Goal: Task Accomplishment & Management: Use online tool/utility

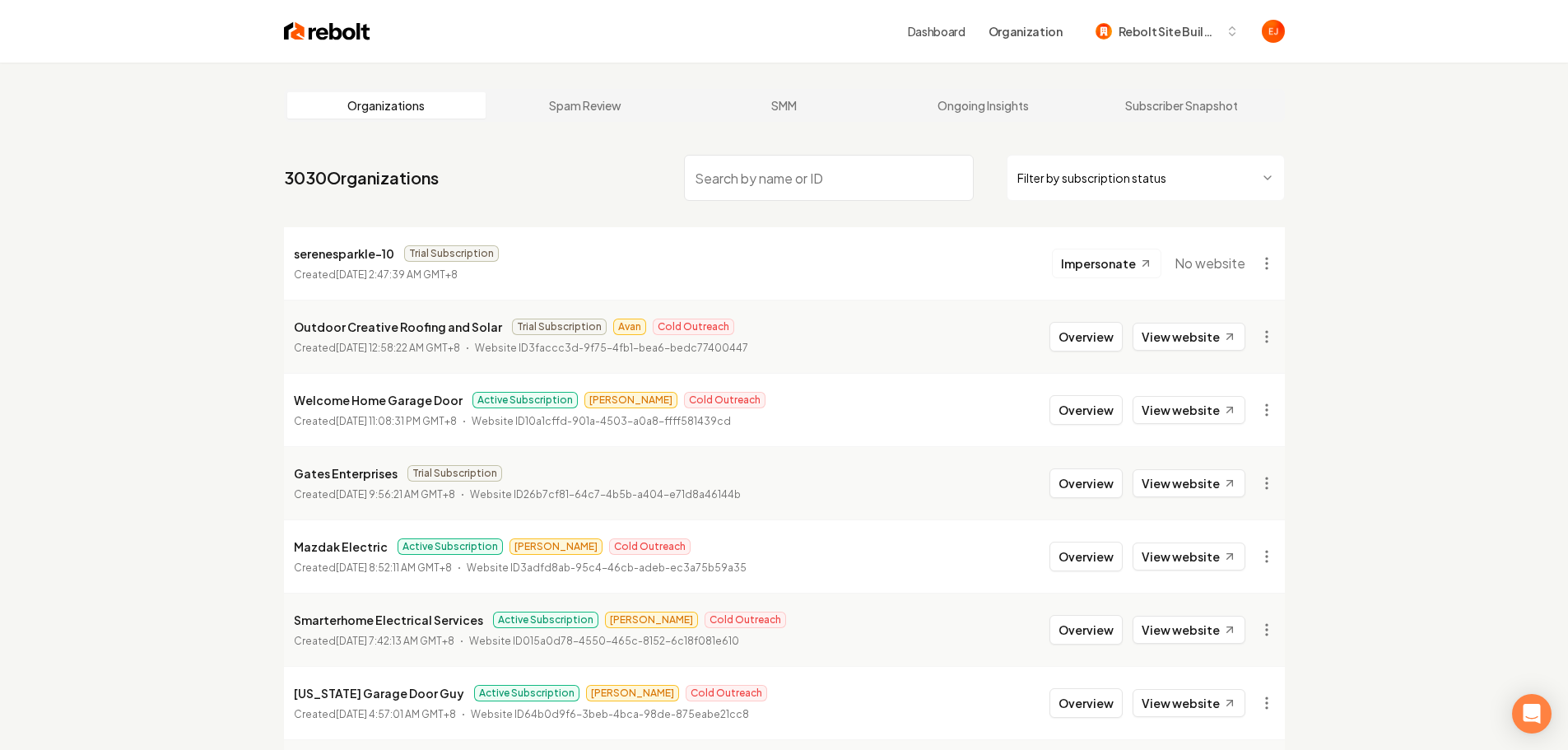
click at [873, 171] on input "search" at bounding box center [828, 178] width 290 height 46
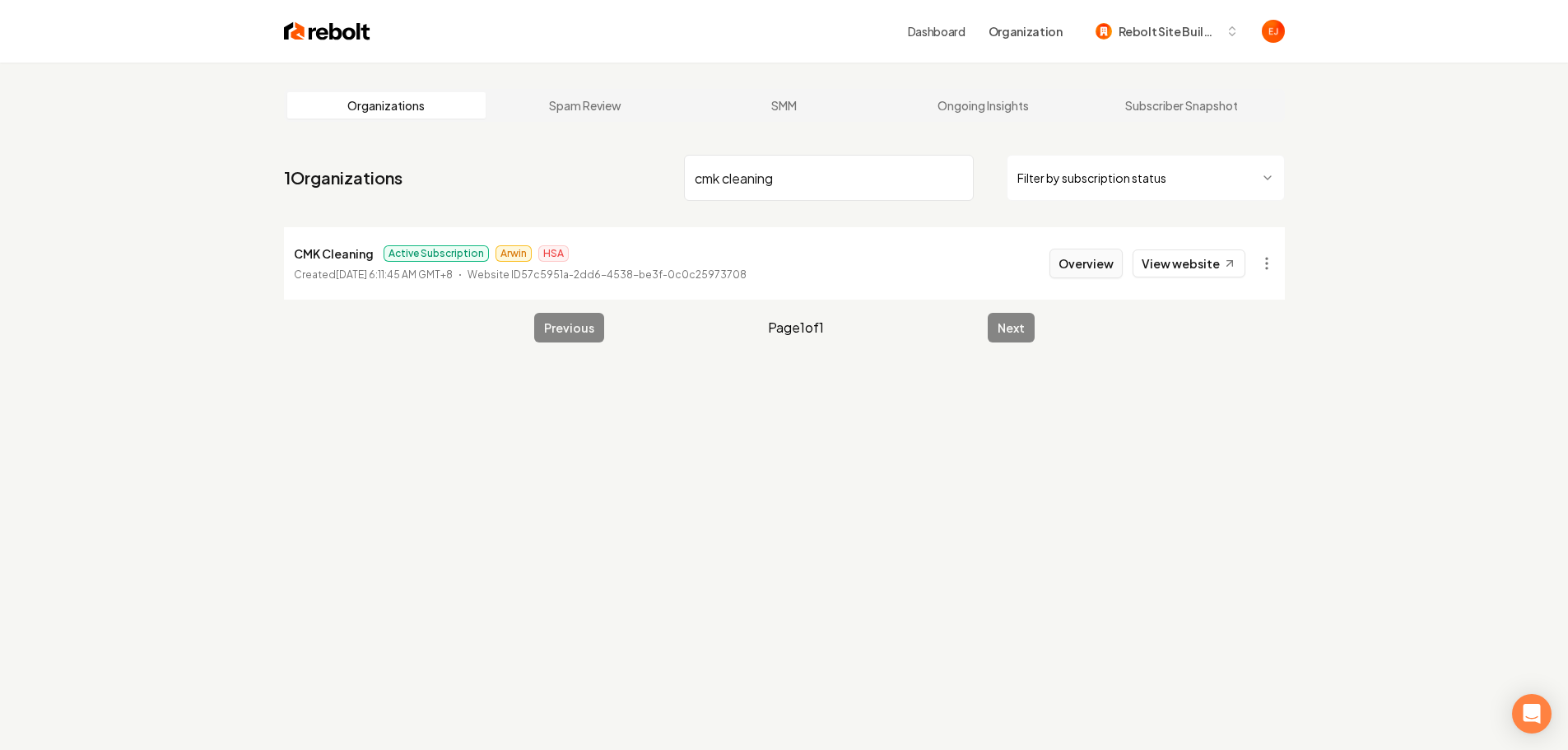
type input "cmk cleaning"
click at [1067, 263] on button "Overview" at bounding box center [1086, 263] width 73 height 30
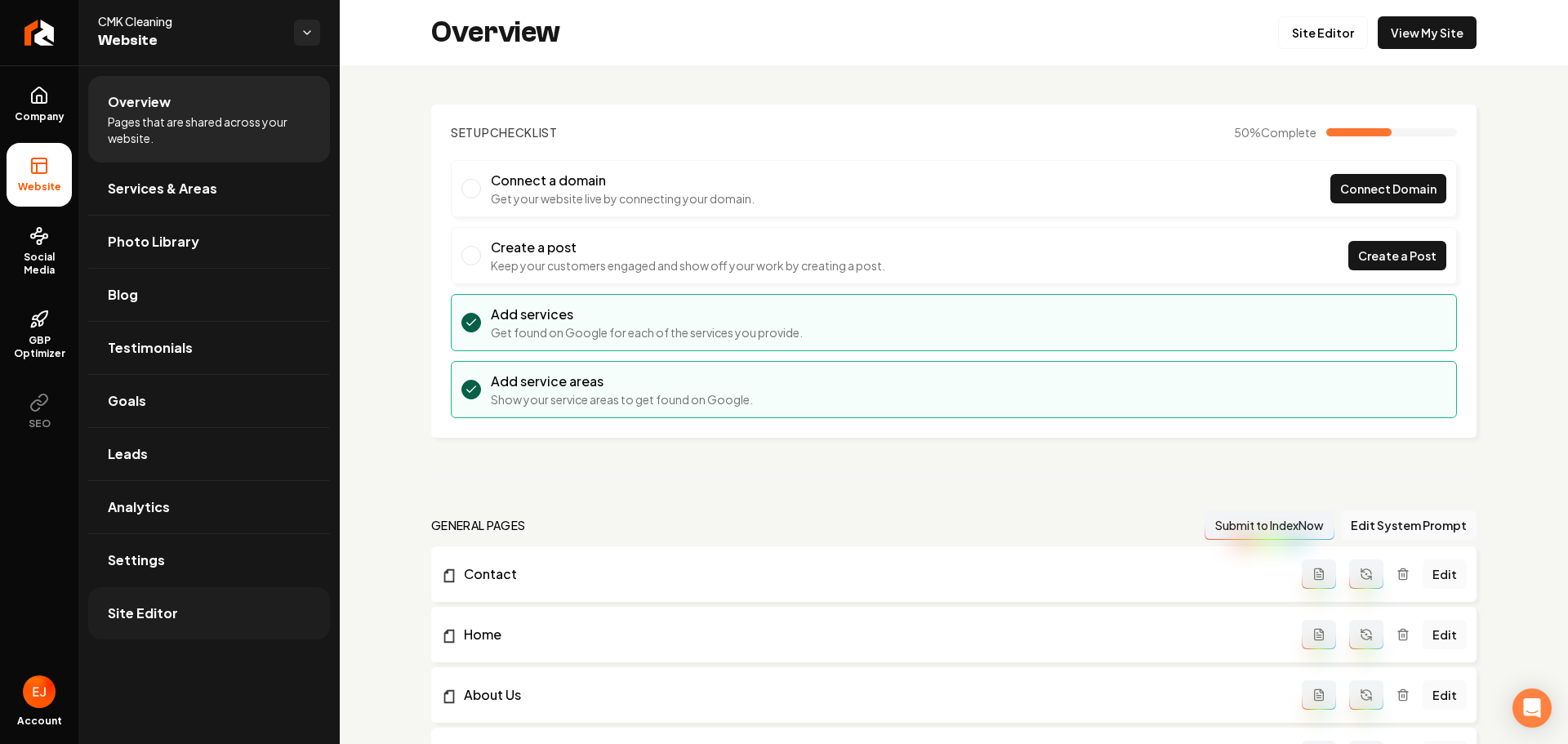
click at [124, 595] on link "Site Editor" at bounding box center [209, 613] width 242 height 52
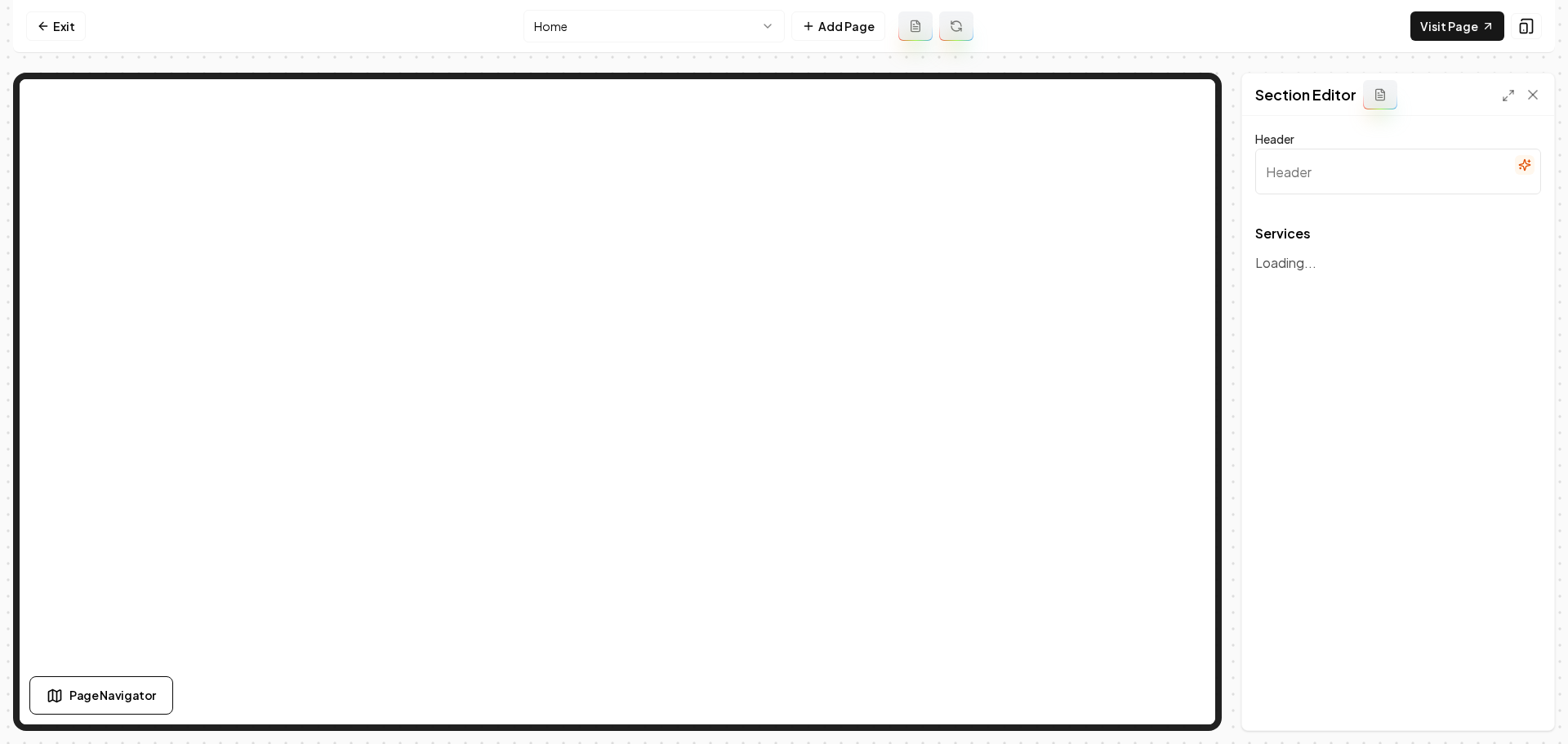
type input "Our Expert Cleaning Services"
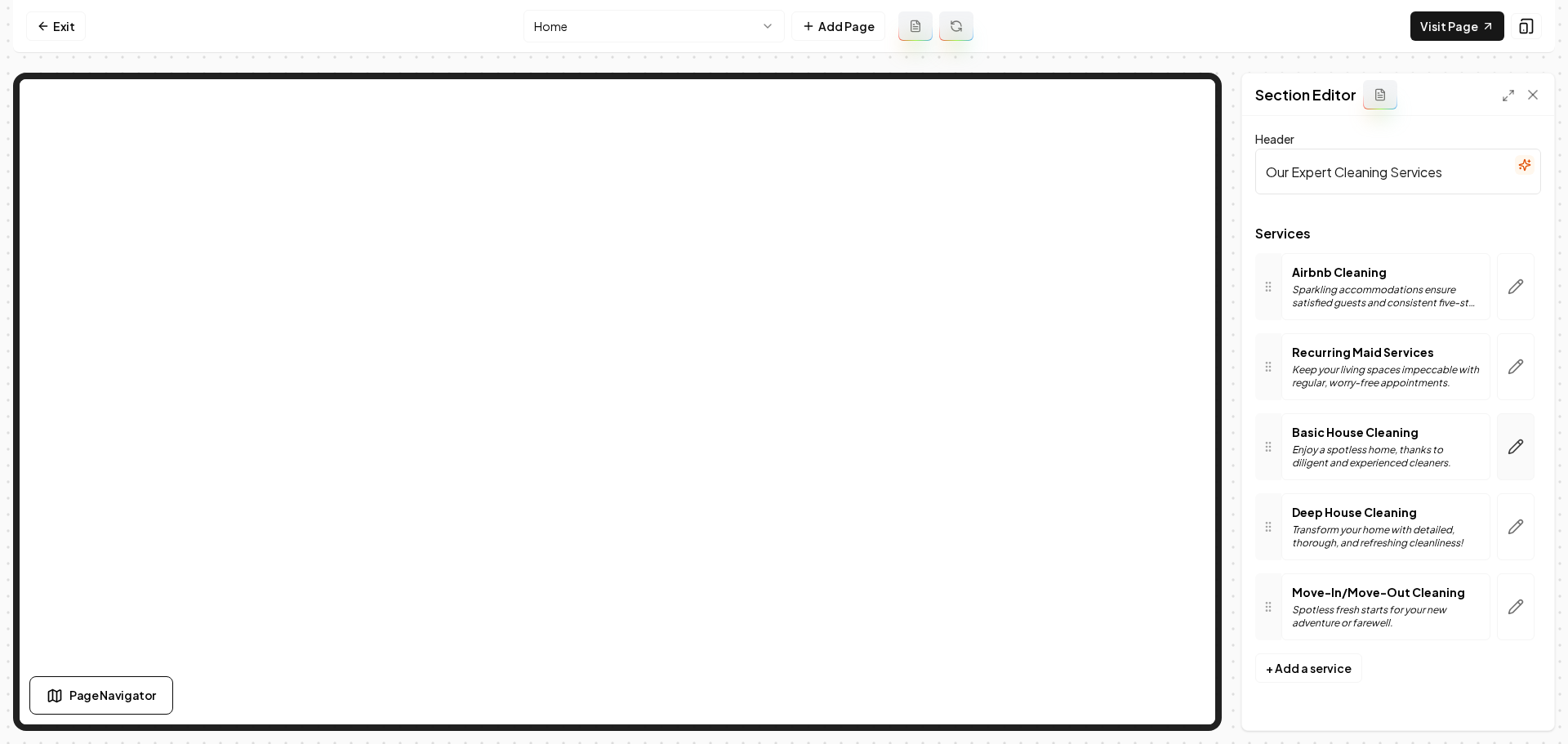
click at [1517, 440] on icon "button" at bounding box center [1515, 446] width 16 height 16
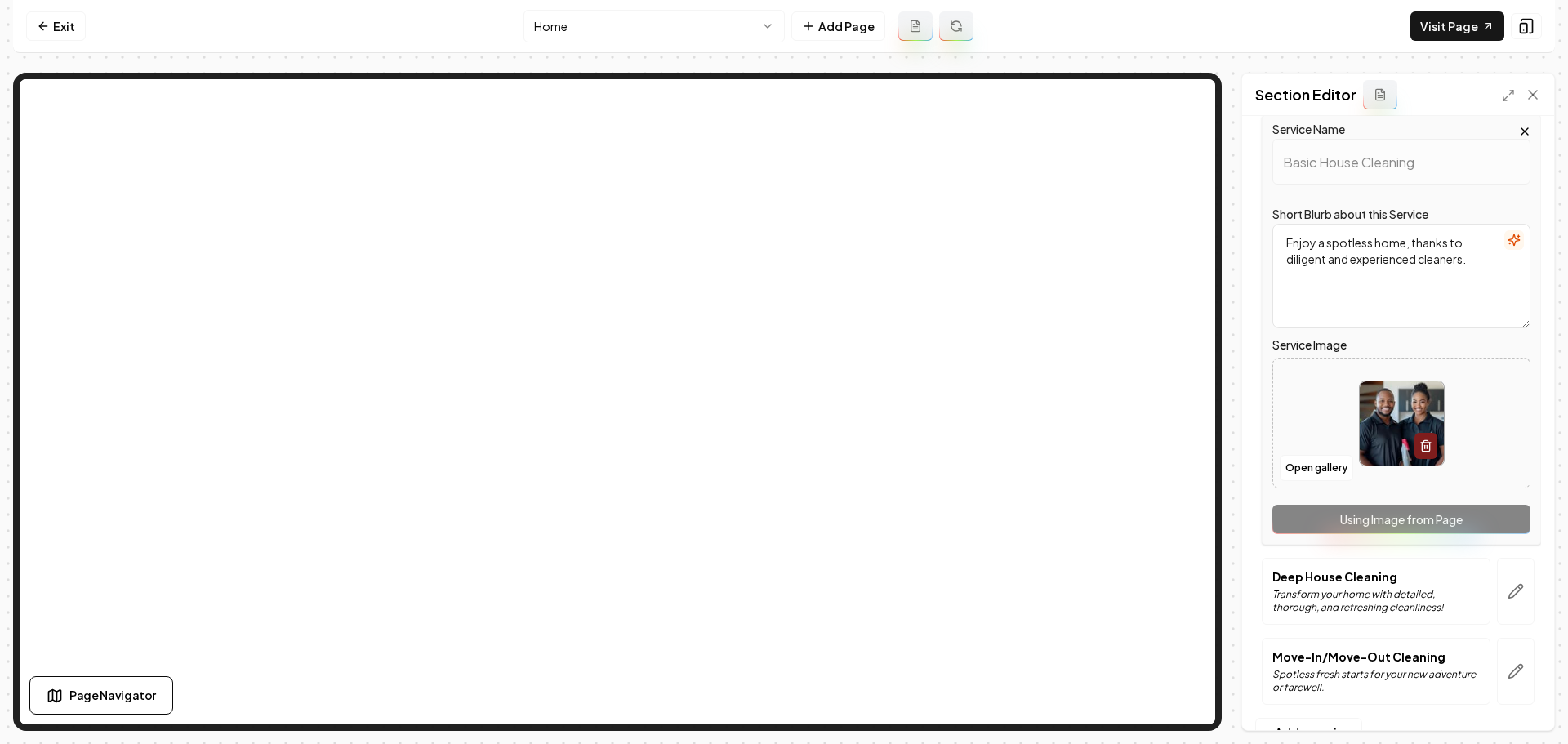
scroll to position [348, 0]
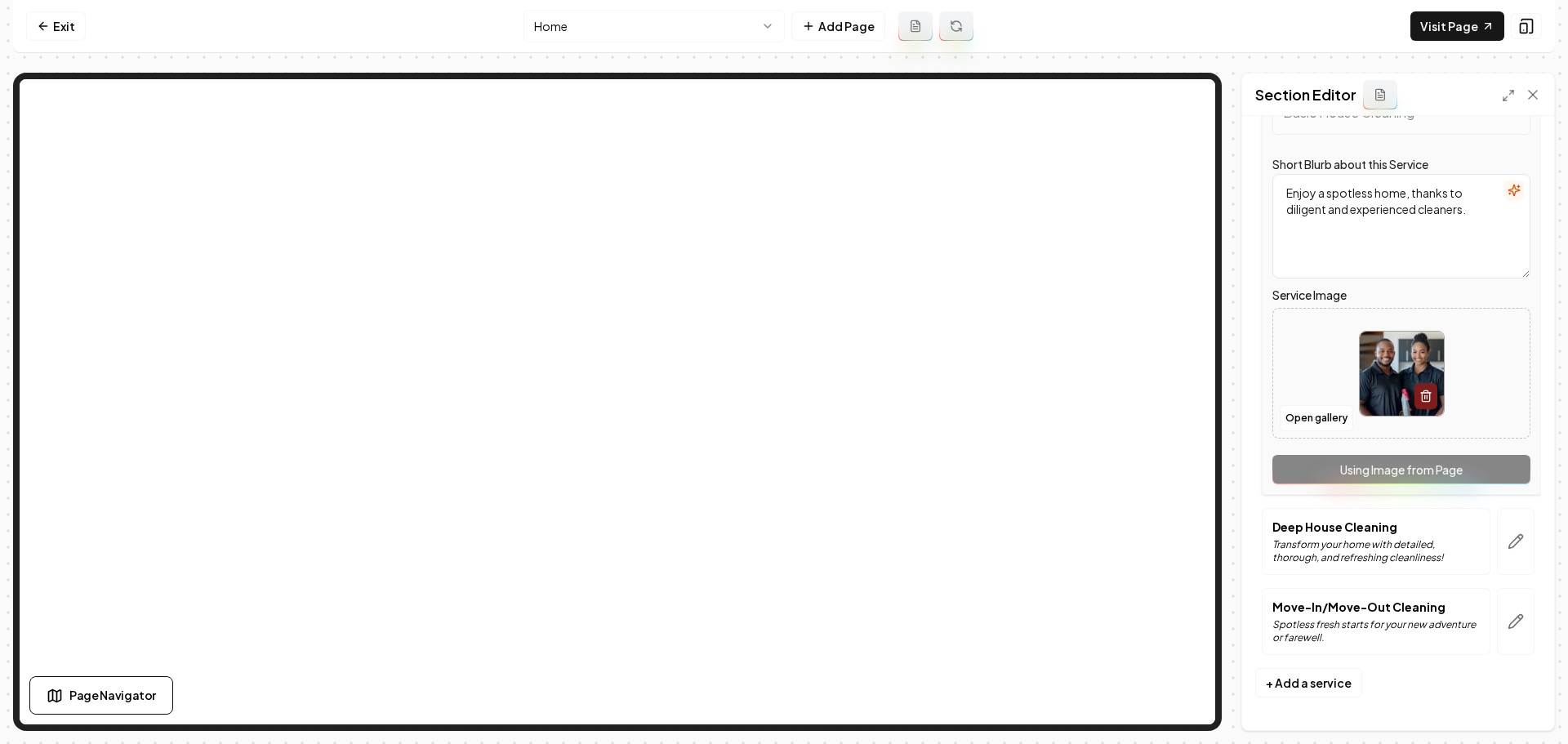
click at [1374, 389] on img at bounding box center [1401, 373] width 84 height 84
click at [1303, 423] on button "Open gallery" at bounding box center [1316, 418] width 73 height 26
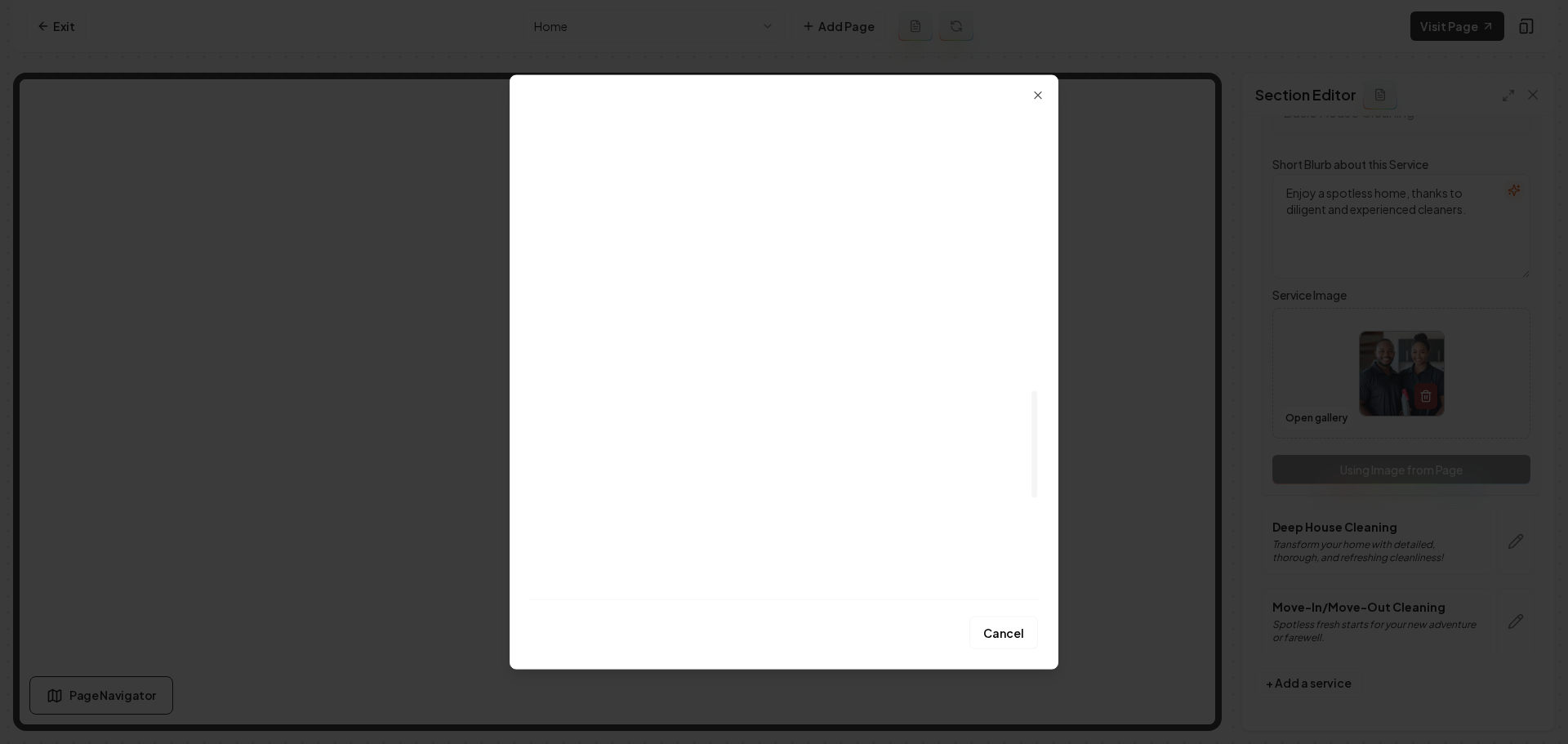
scroll to position [1307, 0]
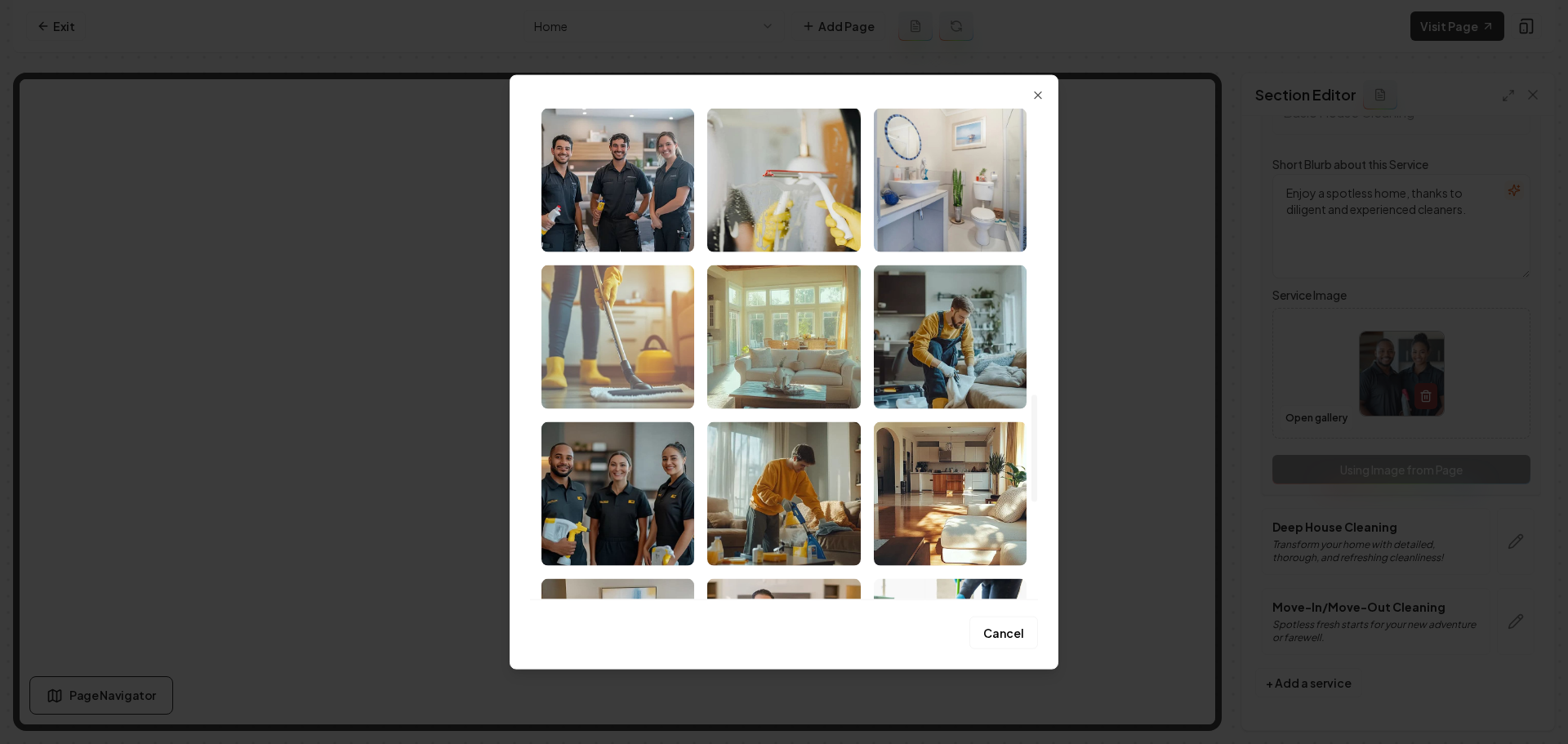
click at [660, 378] on img "Select image image_68af4de25c7cd75eb8edf704.png" at bounding box center [617, 336] width 153 height 143
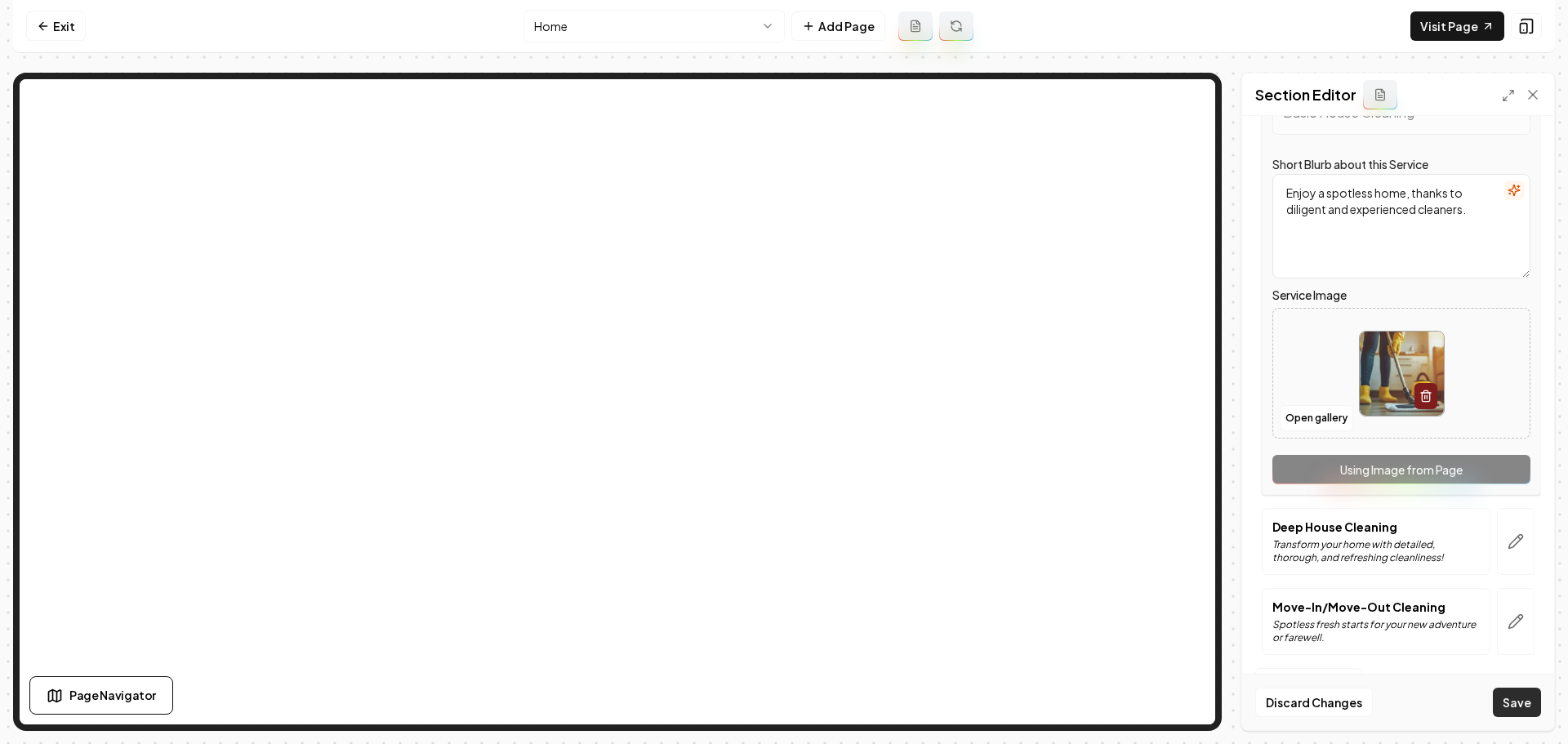
click at [1515, 699] on button "Save" at bounding box center [1517, 703] width 48 height 29
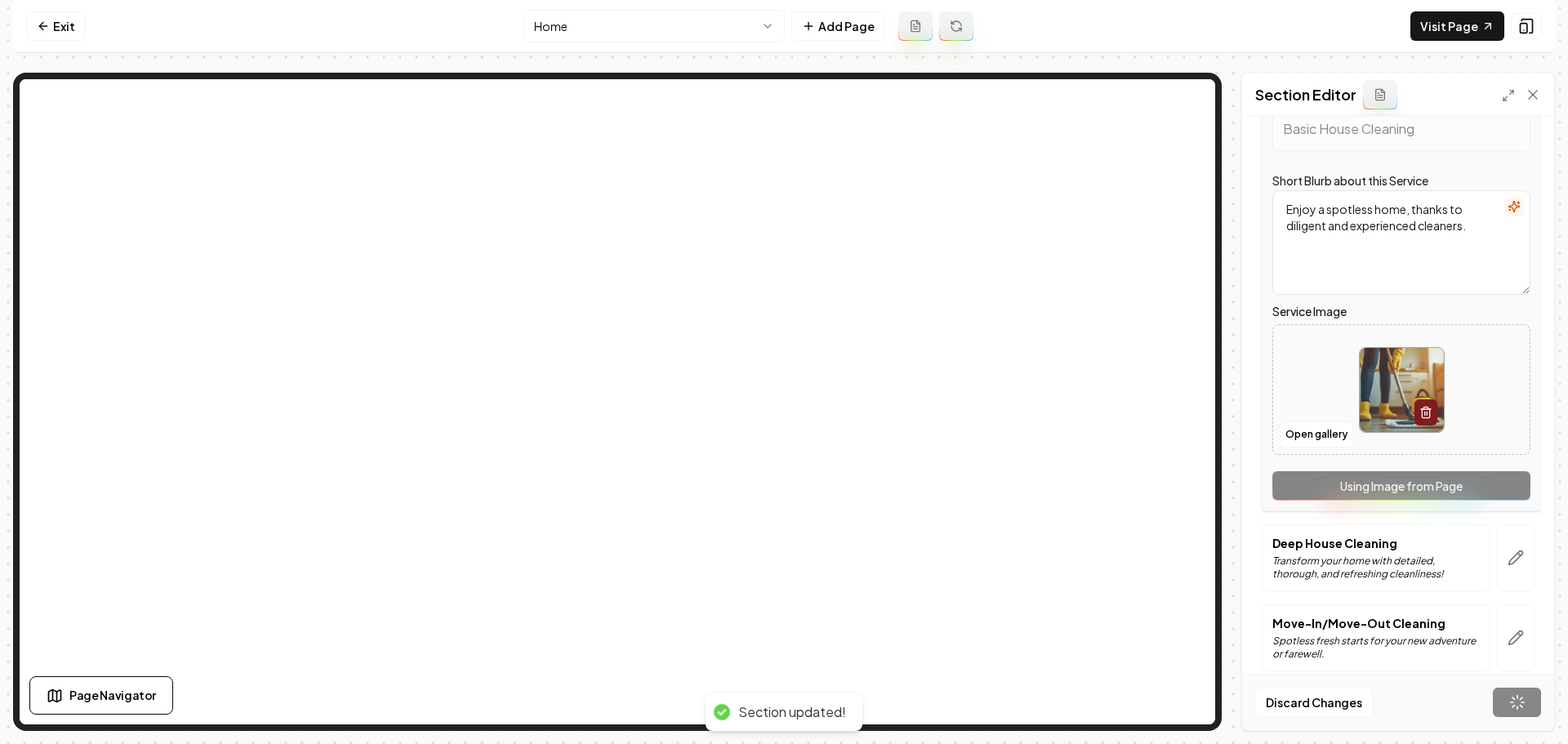
scroll to position [0, 0]
